Goal: Find contact information: Find contact information

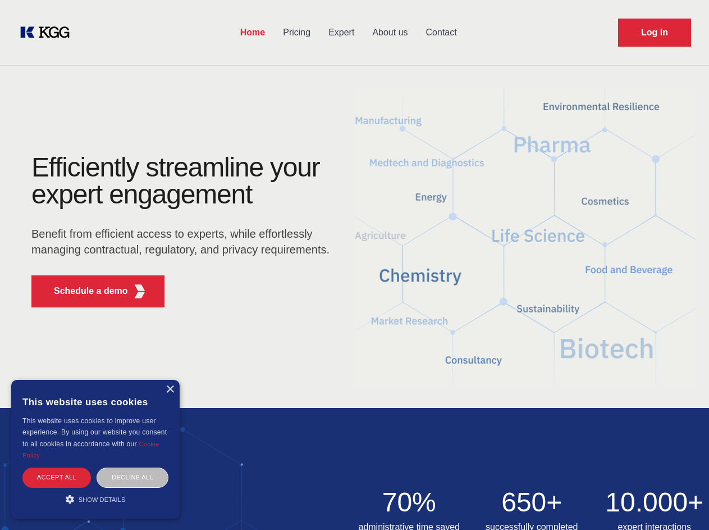
click at [354, 265] on div "Efficiently streamline your expert engagement Benefit from efficient access to …" at bounding box center [183, 235] width 341 height 162
click at [84, 291] on p "Schedule a demo" at bounding box center [91, 290] width 74 height 13
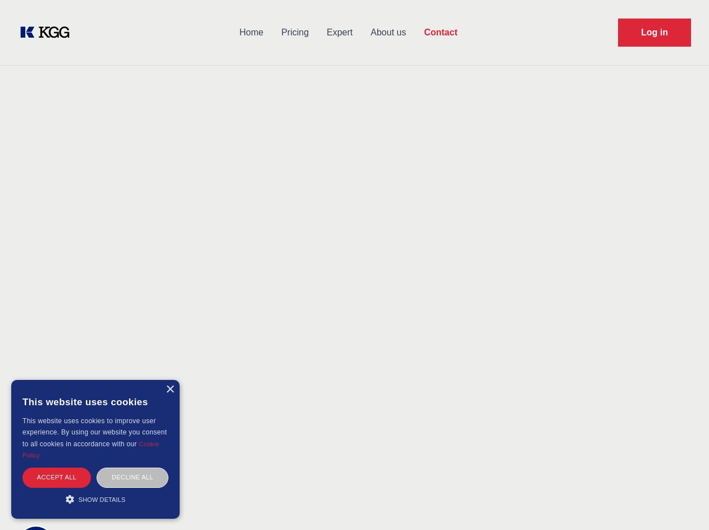
click at [170, 389] on div "× This website uses cookies This website uses cookies to improve user experienc…" at bounding box center [95, 449] width 168 height 139
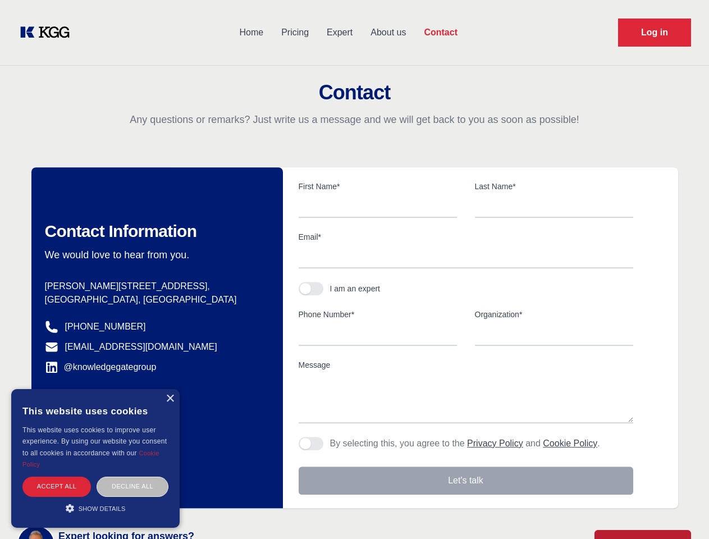
click at [57, 477] on div "Accept all" at bounding box center [56, 487] width 69 height 20
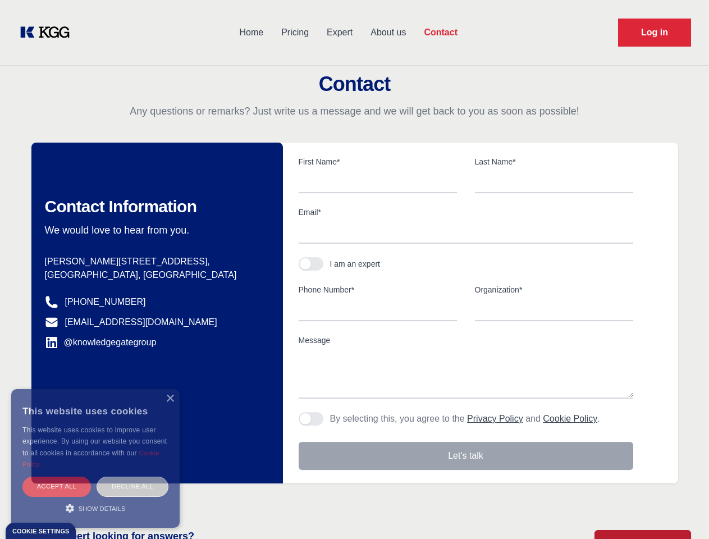
click at [133, 477] on div "Decline all" at bounding box center [133, 487] width 72 height 20
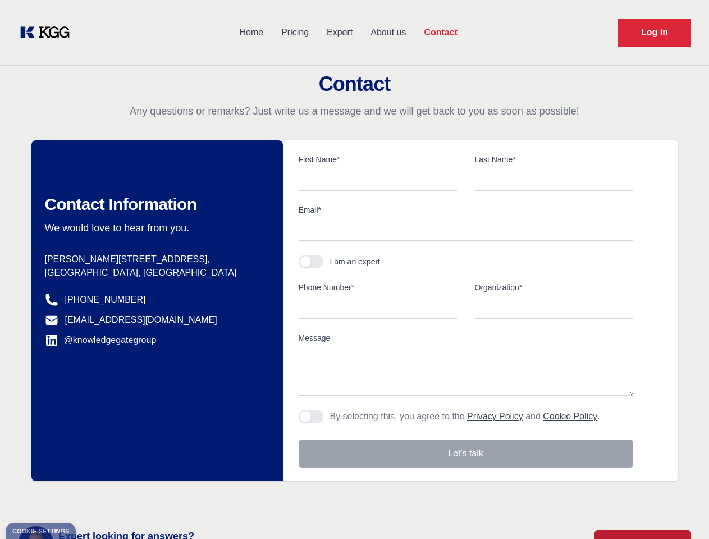
click at [95, 499] on main "Contact Any questions or remarks? Just write us a message and we will get back …" at bounding box center [354, 292] width 709 height 585
